Goal: Navigation & Orientation: Find specific page/section

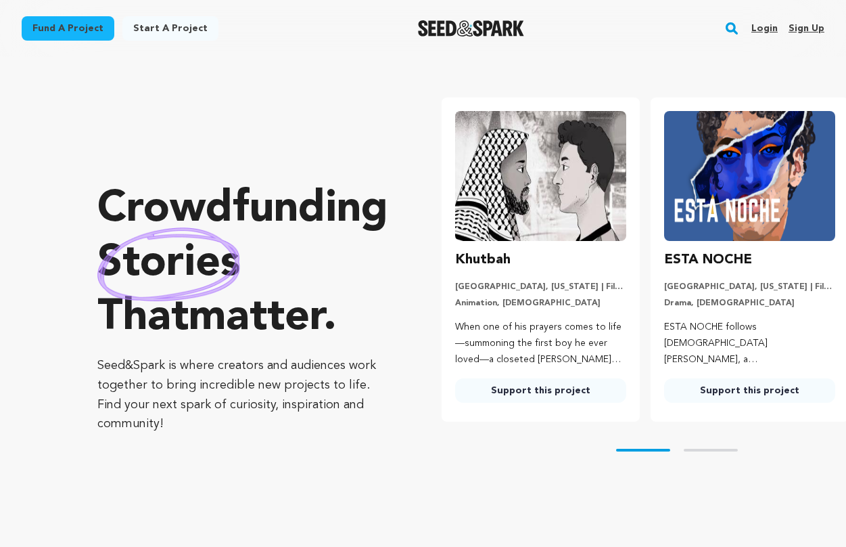
scroll to position [0, 165]
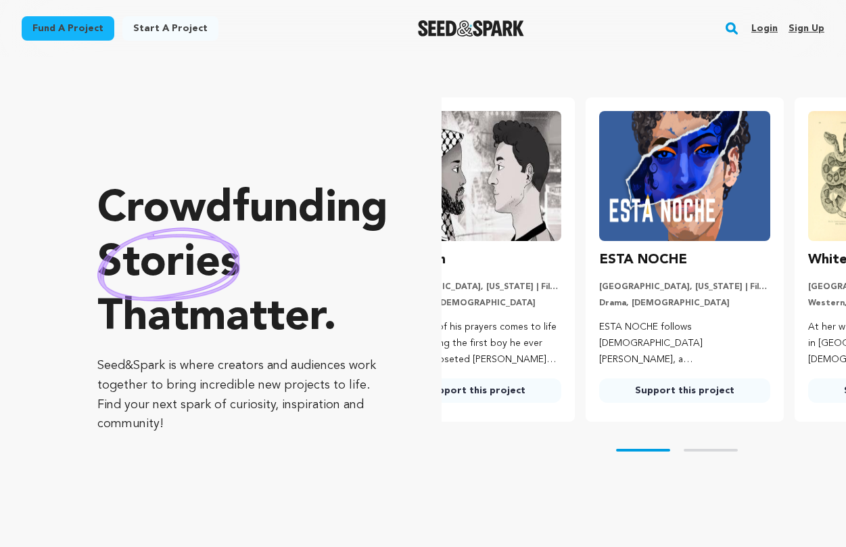
click at [769, 31] on link "Login" at bounding box center [764, 29] width 26 height 22
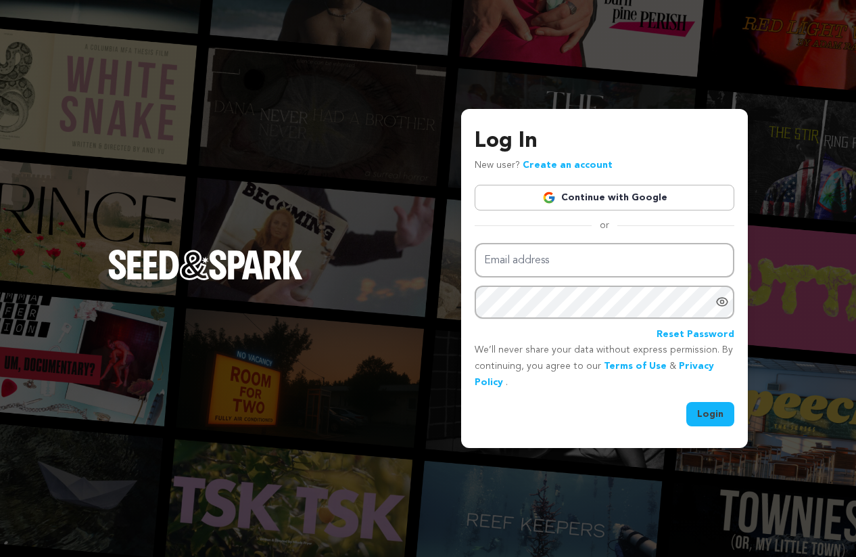
type input "kateehinshaw@gmail.com"
click at [701, 418] on button "Login" at bounding box center [711, 414] width 48 height 24
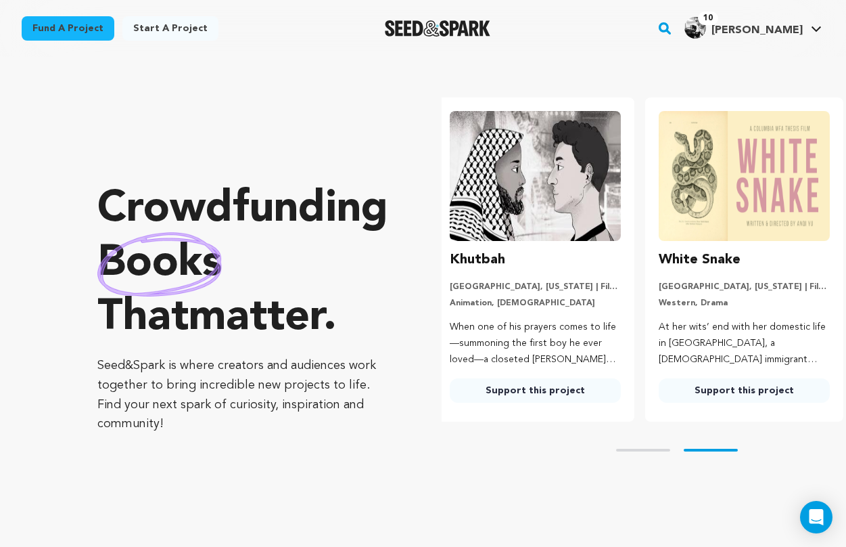
scroll to position [0, 220]
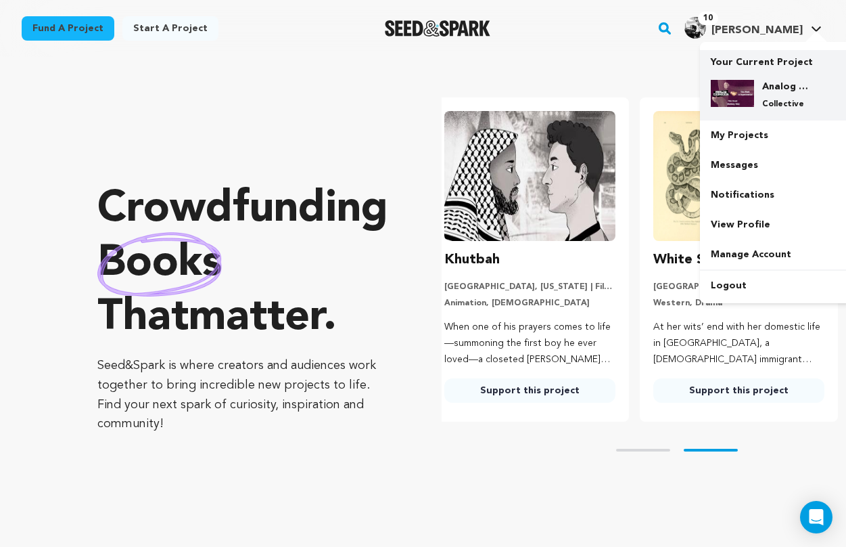
click at [775, 97] on div "Analog Cookbook & This Week in Experimental Film Fund Collective" at bounding box center [786, 95] width 65 height 30
